Goal: Check status

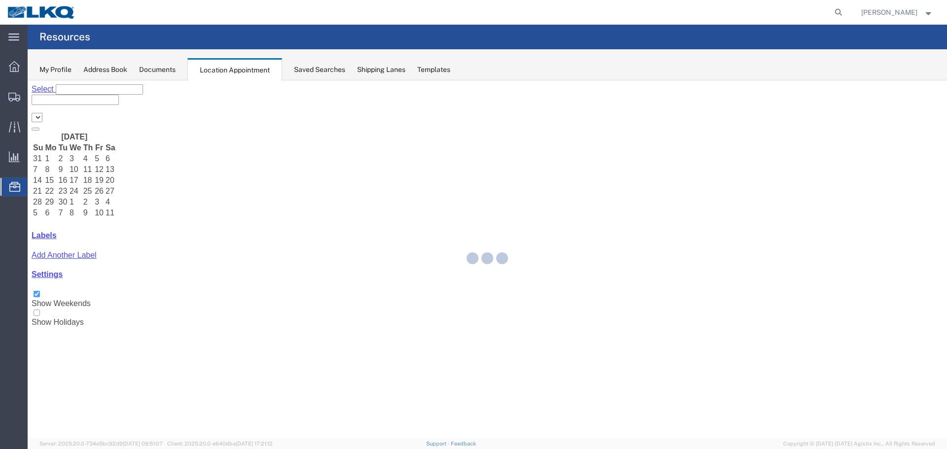
select select "28018"
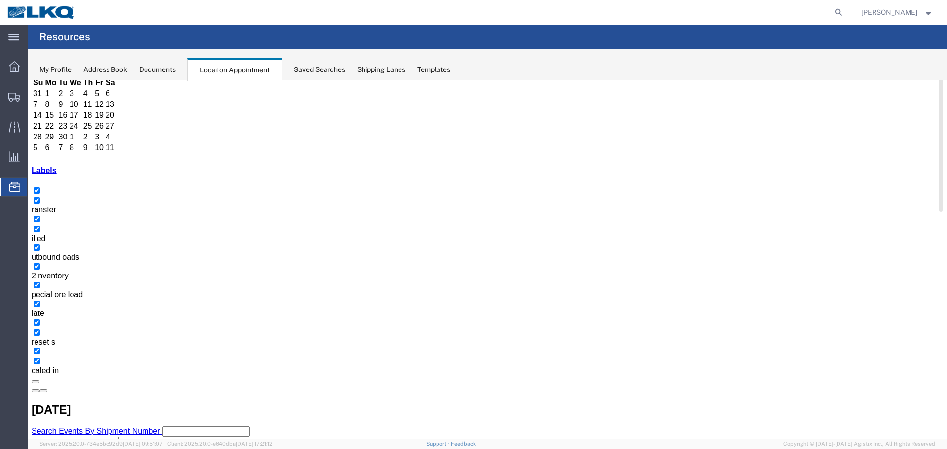
scroll to position [66, 0]
